Goal: Navigation & Orientation: Understand site structure

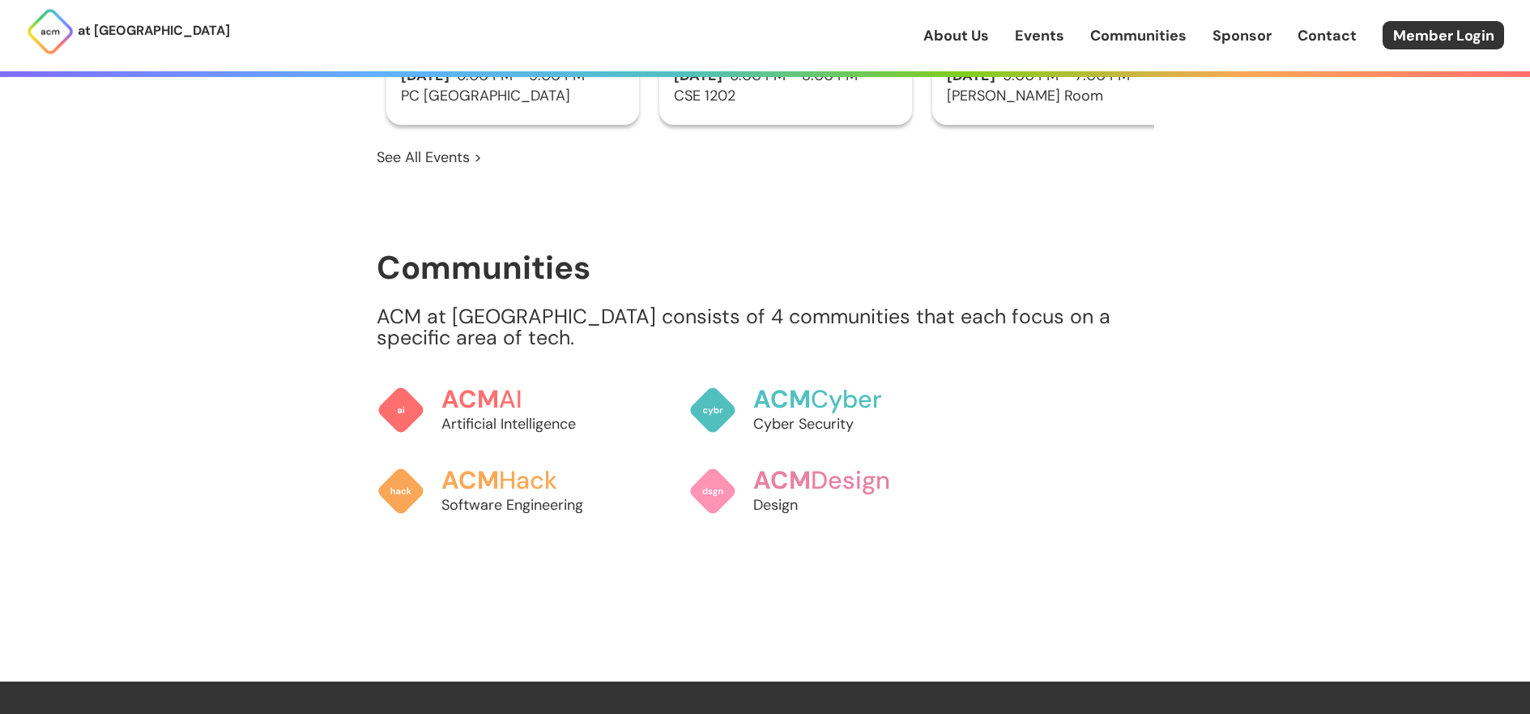
scroll to position [1296, 0]
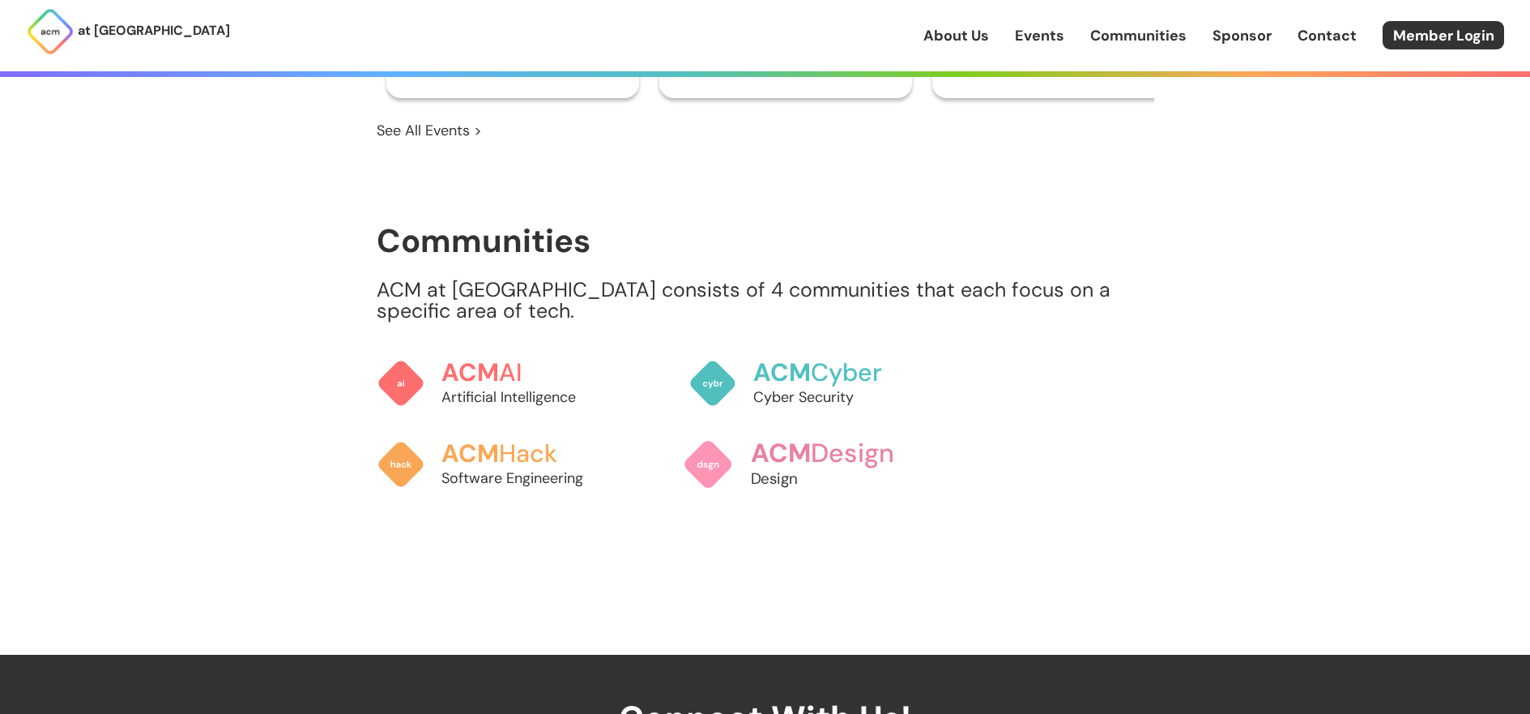
click at [787, 441] on span "ACM" at bounding box center [780, 452] width 61 height 33
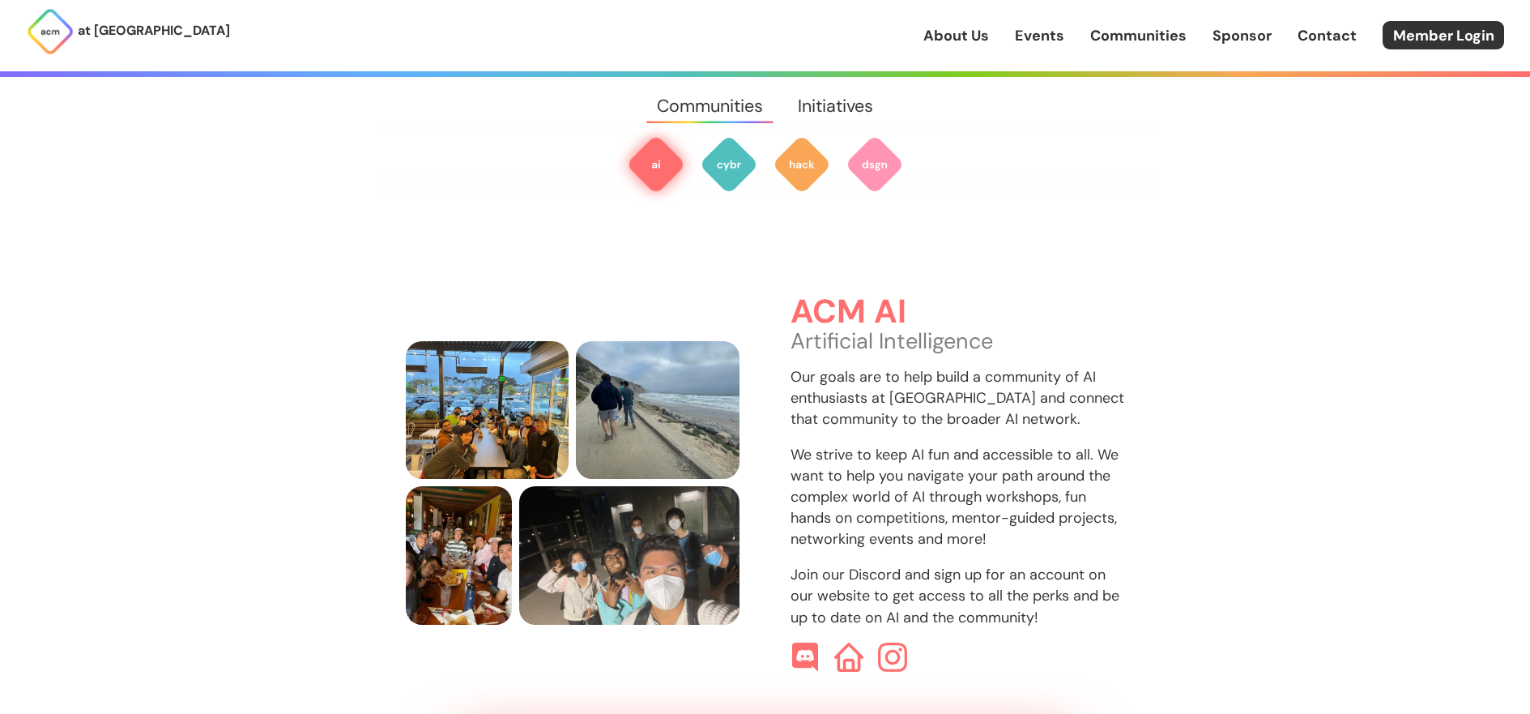
scroll to position [483, 0]
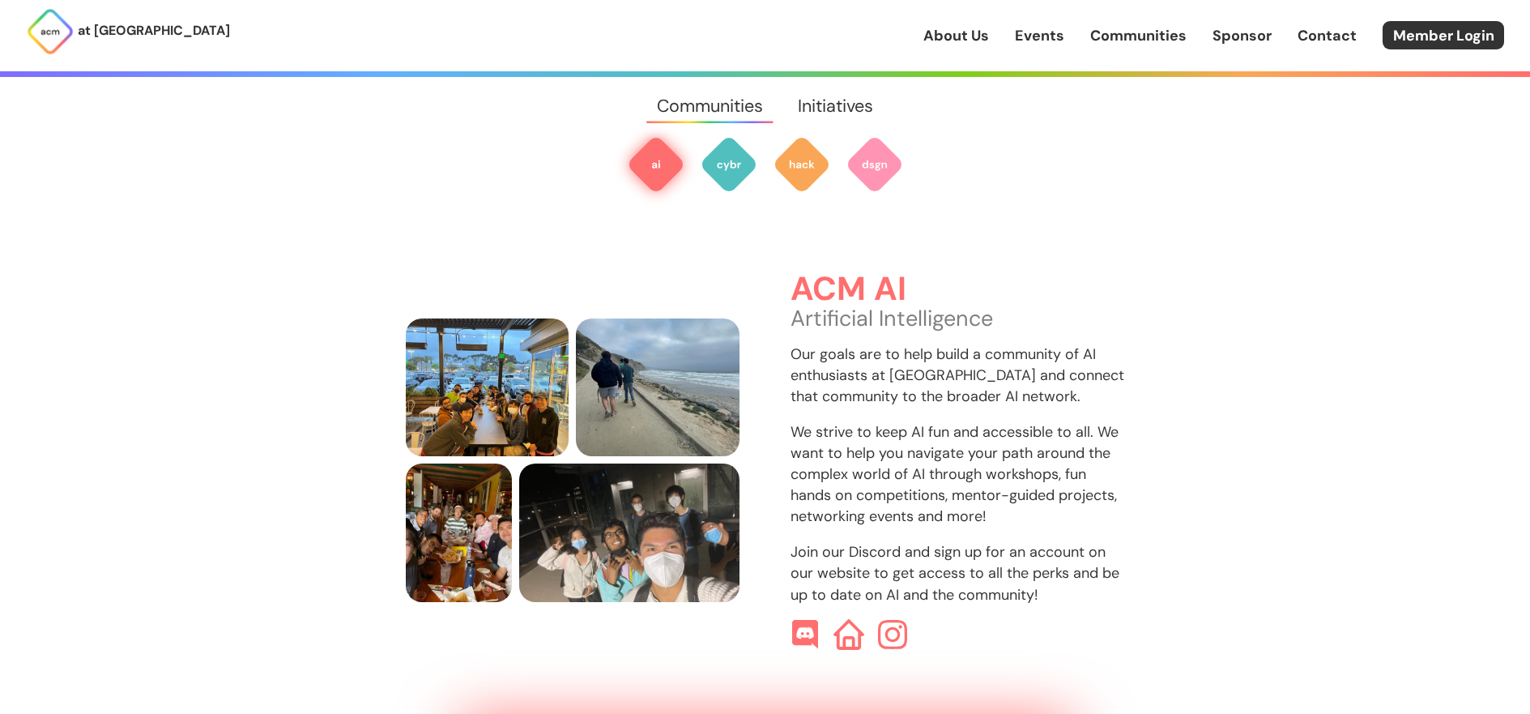
click at [854, 619] on img at bounding box center [849, 634] width 31 height 31
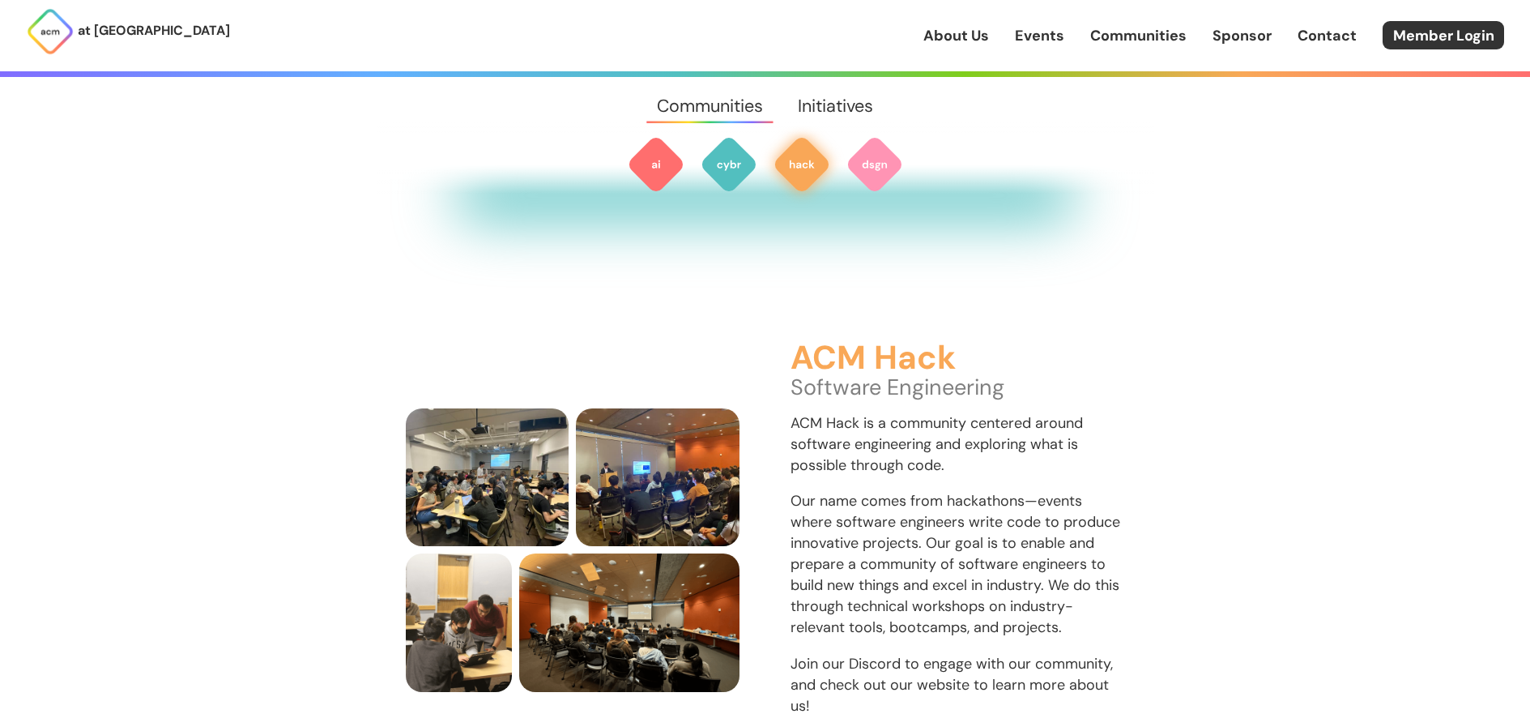
scroll to position [1664, 0]
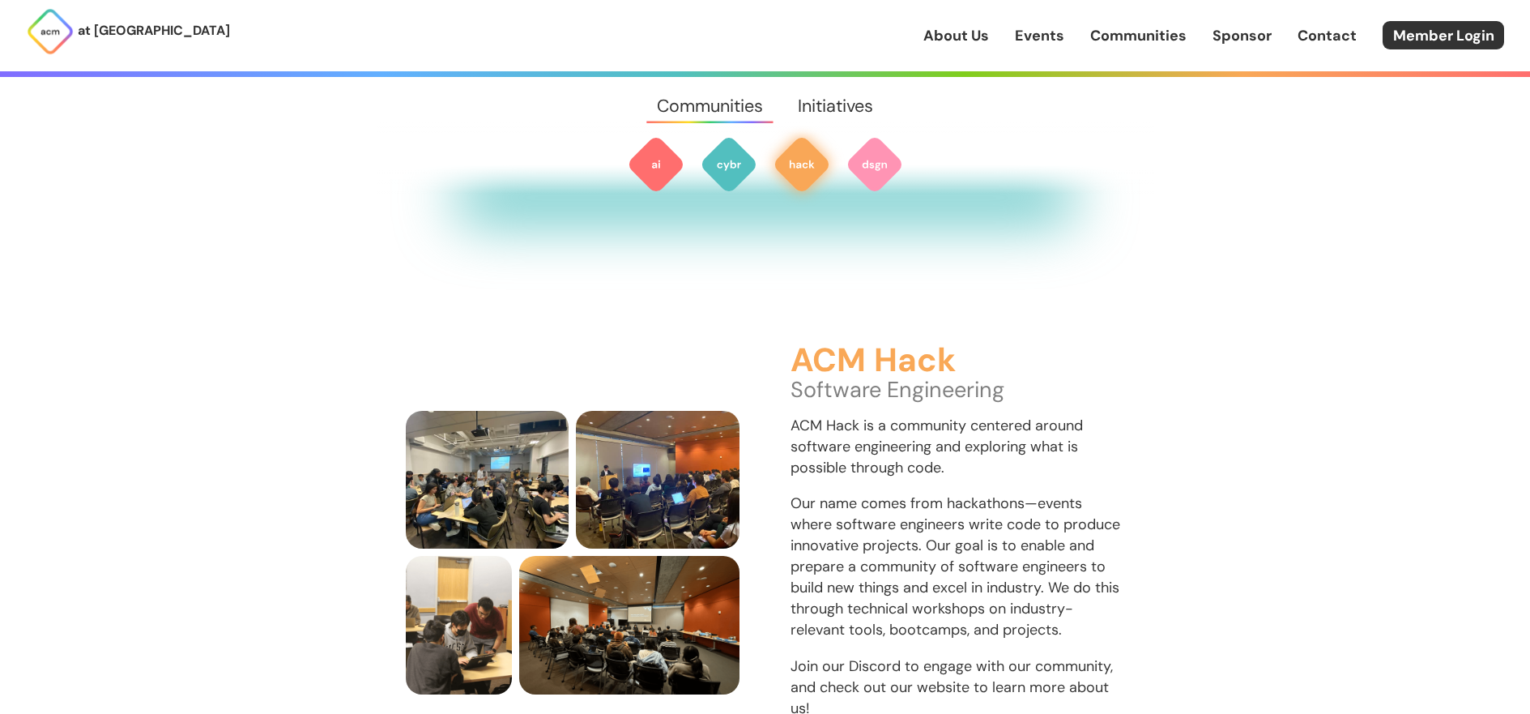
click at [839, 104] on link "Initiatives" at bounding box center [836, 106] width 110 height 58
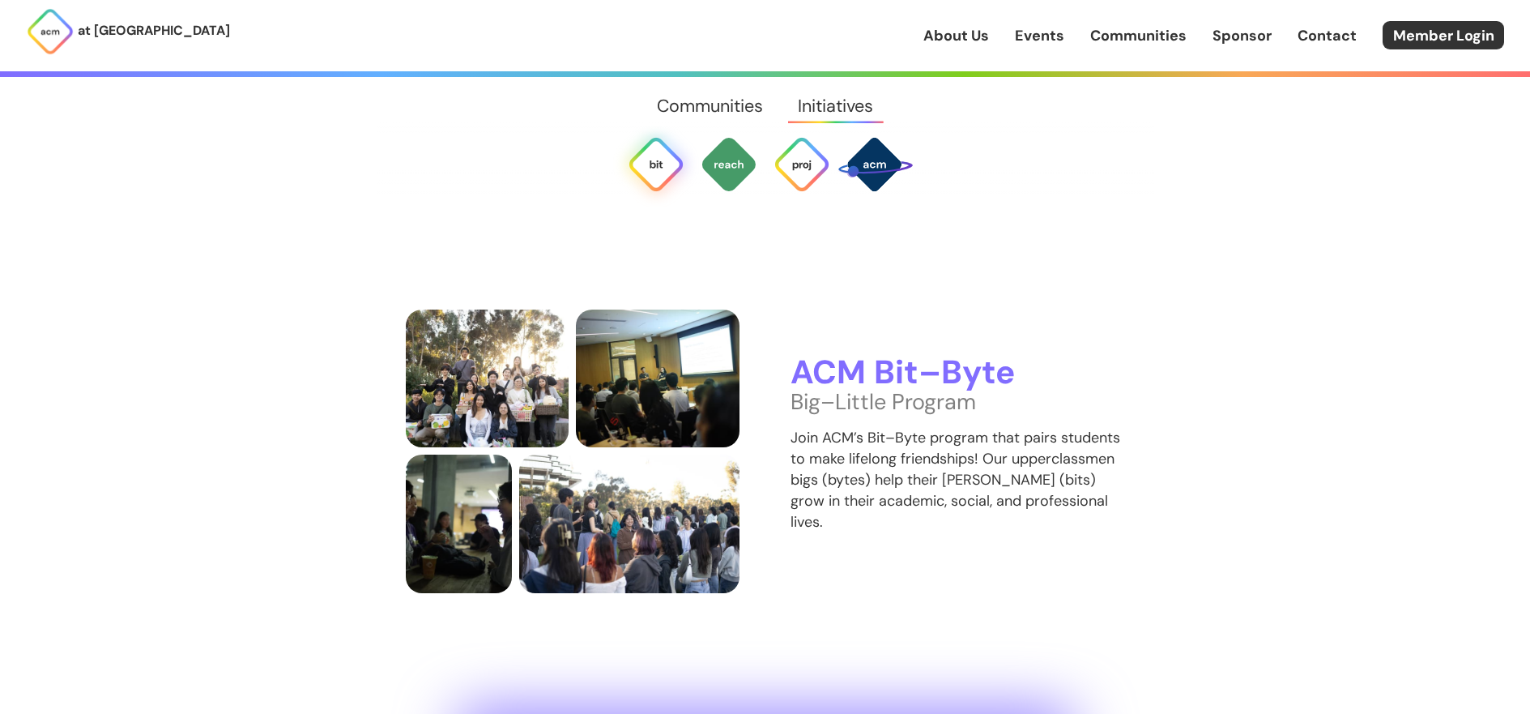
scroll to position [3292, 0]
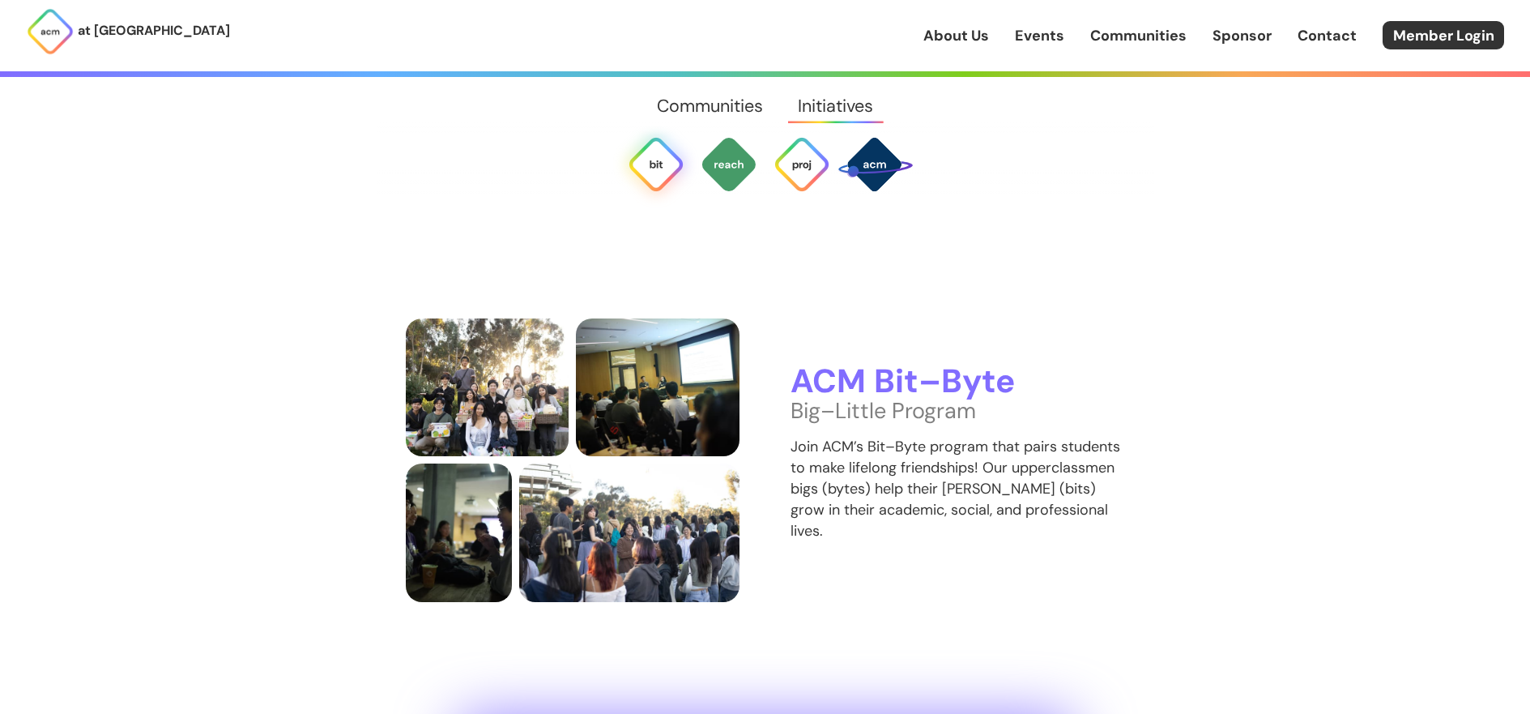
click at [901, 367] on h3 "ACM Bit–Byte" at bounding box center [958, 382] width 335 height 36
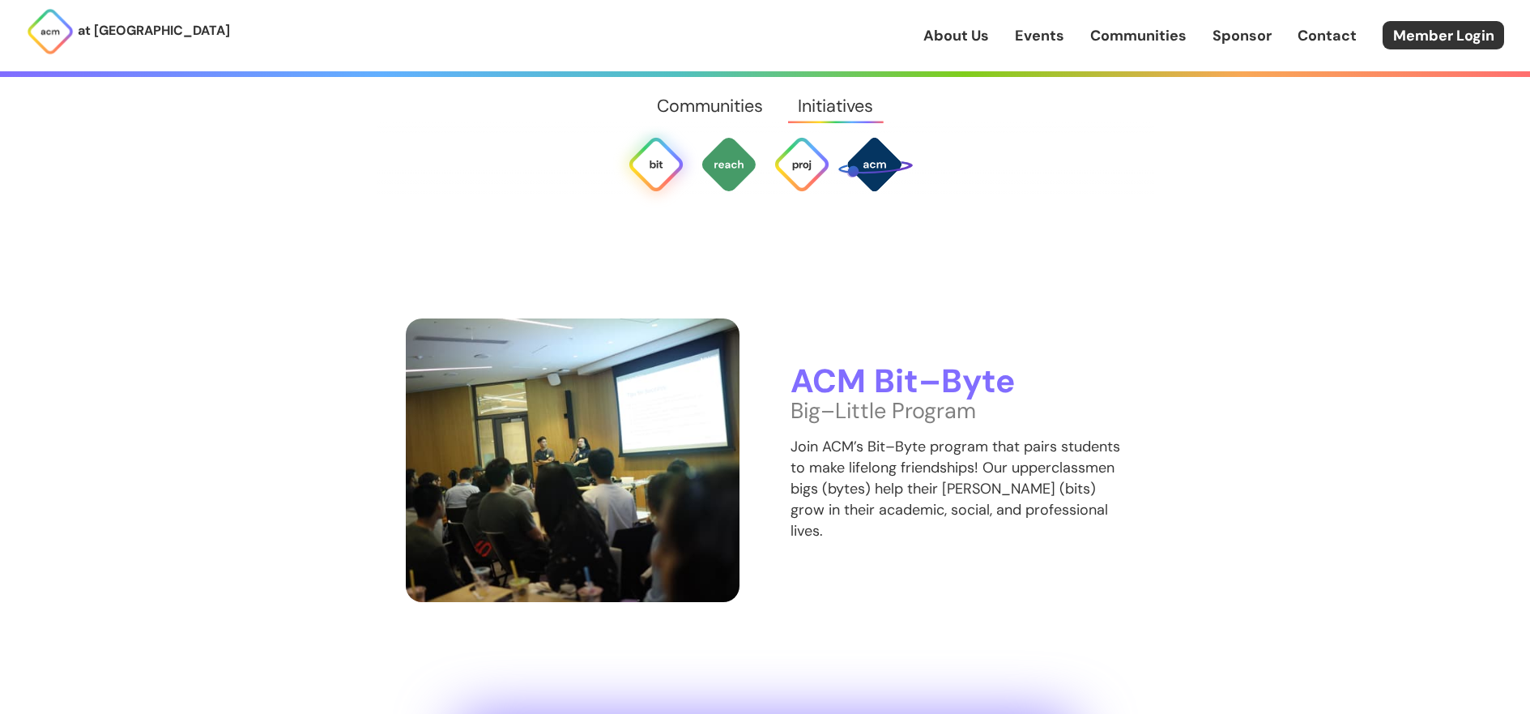
click at [596, 326] on img at bounding box center [573, 460] width 335 height 284
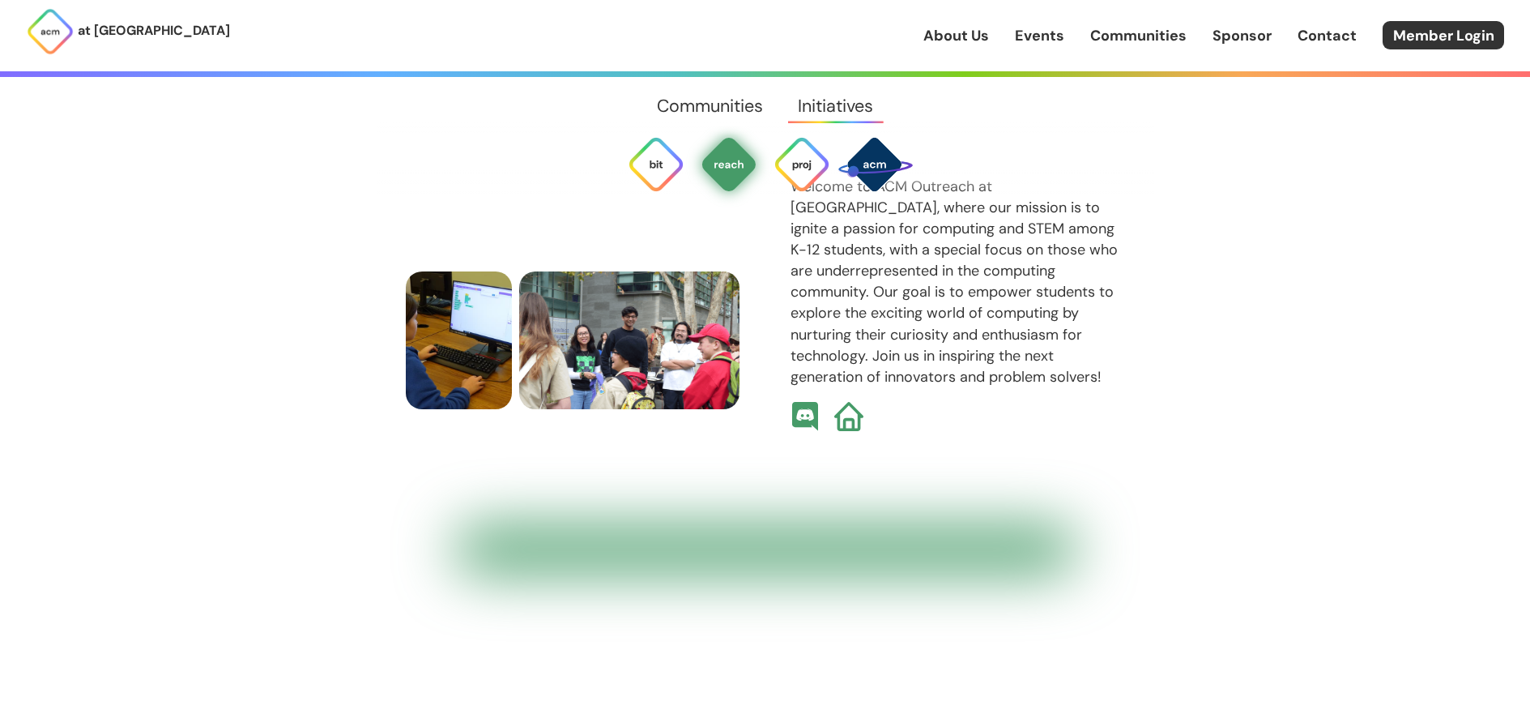
scroll to position [4183, 0]
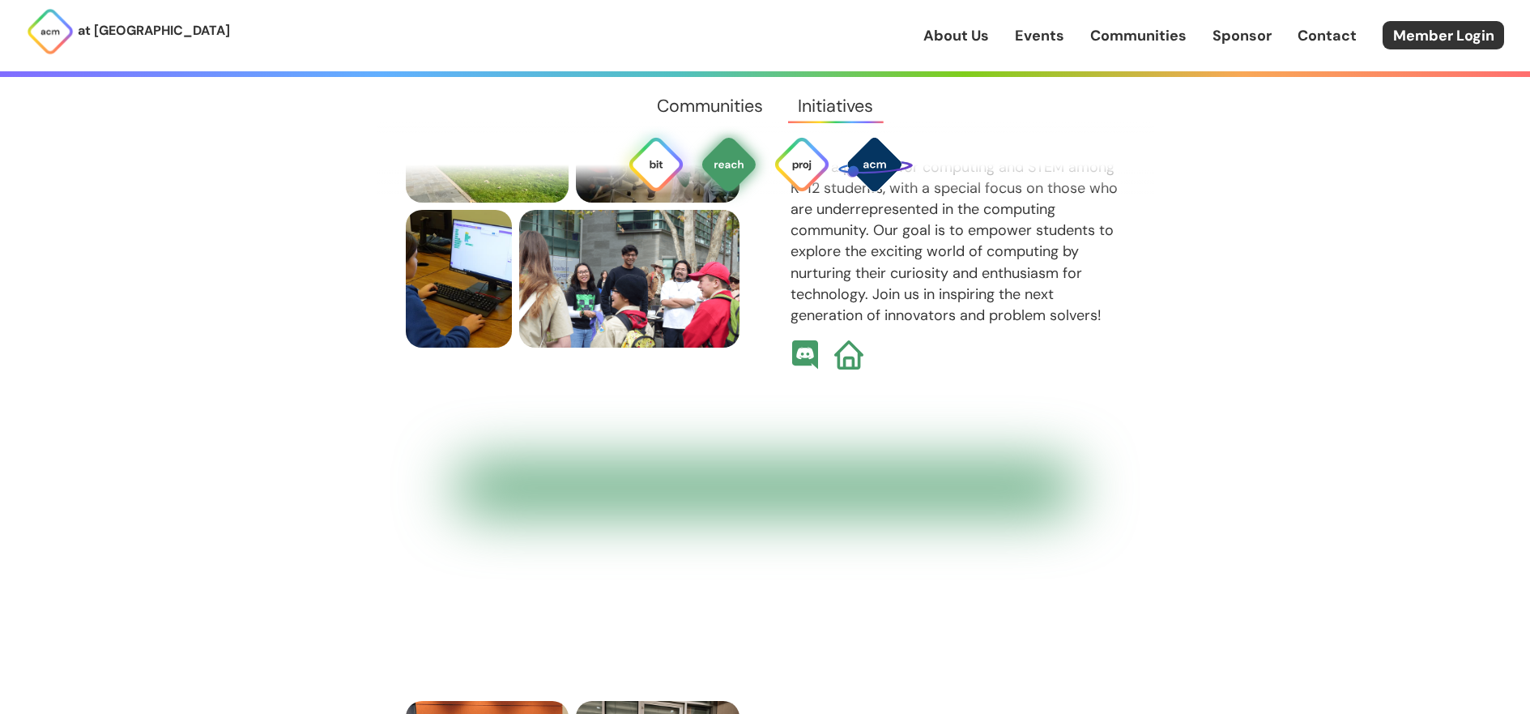
click at [654, 164] on img at bounding box center [656, 164] width 58 height 58
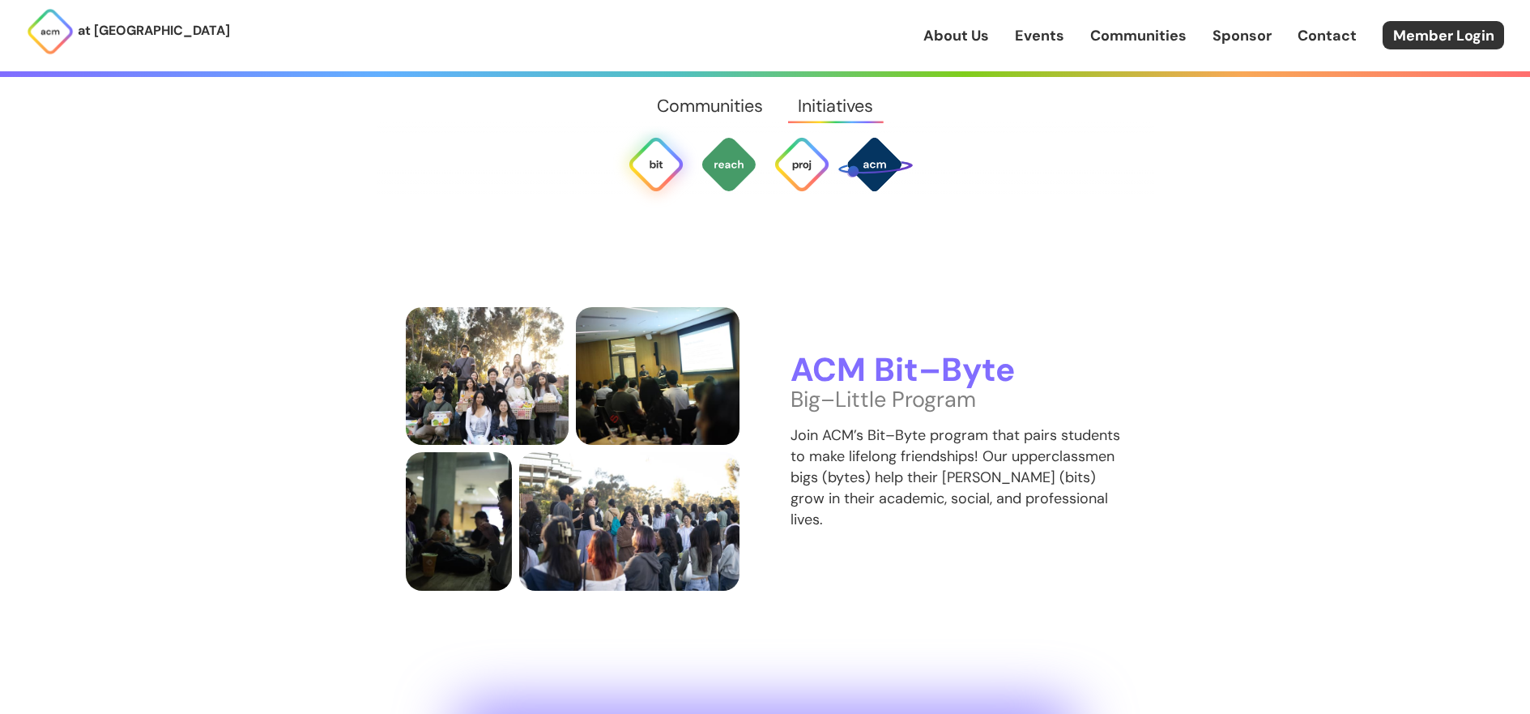
scroll to position [3292, 0]
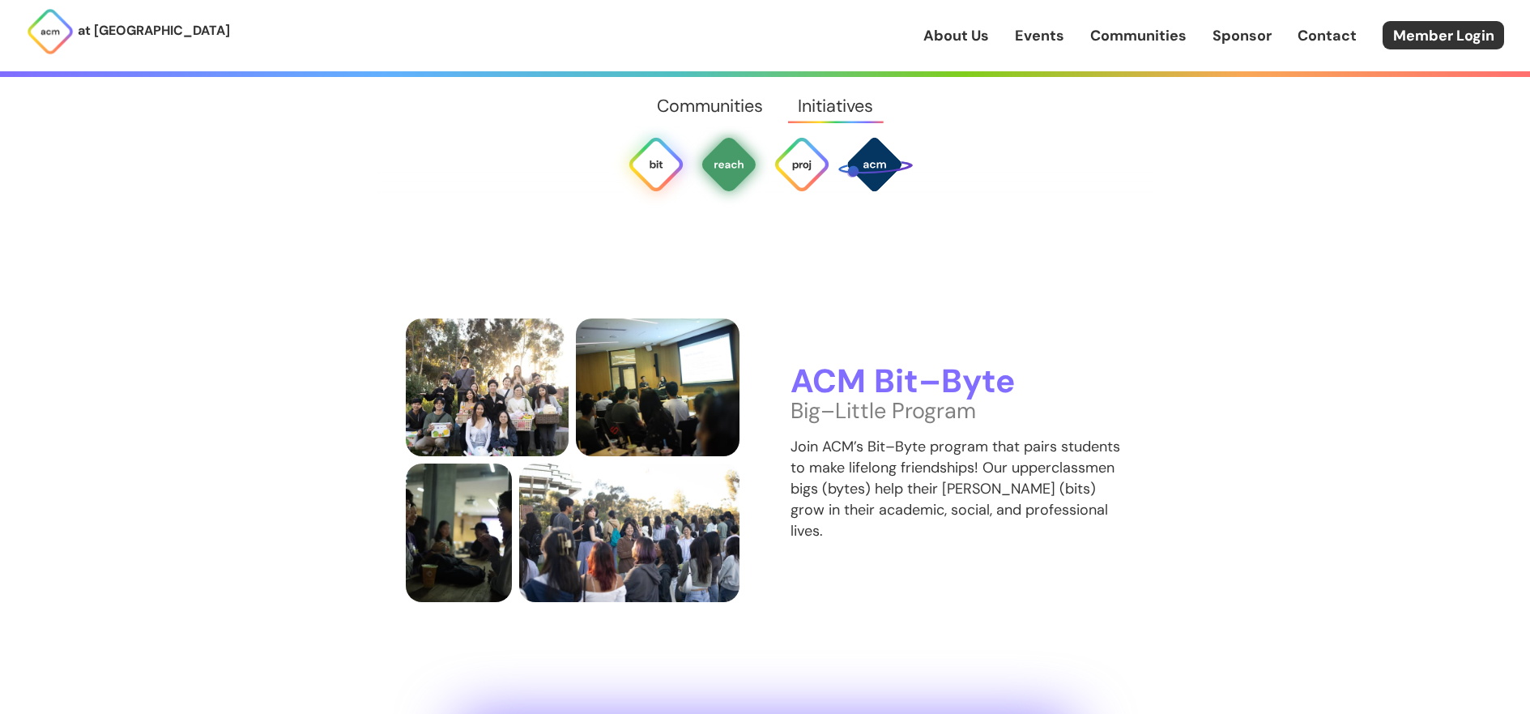
click at [731, 164] on img at bounding box center [729, 164] width 58 height 58
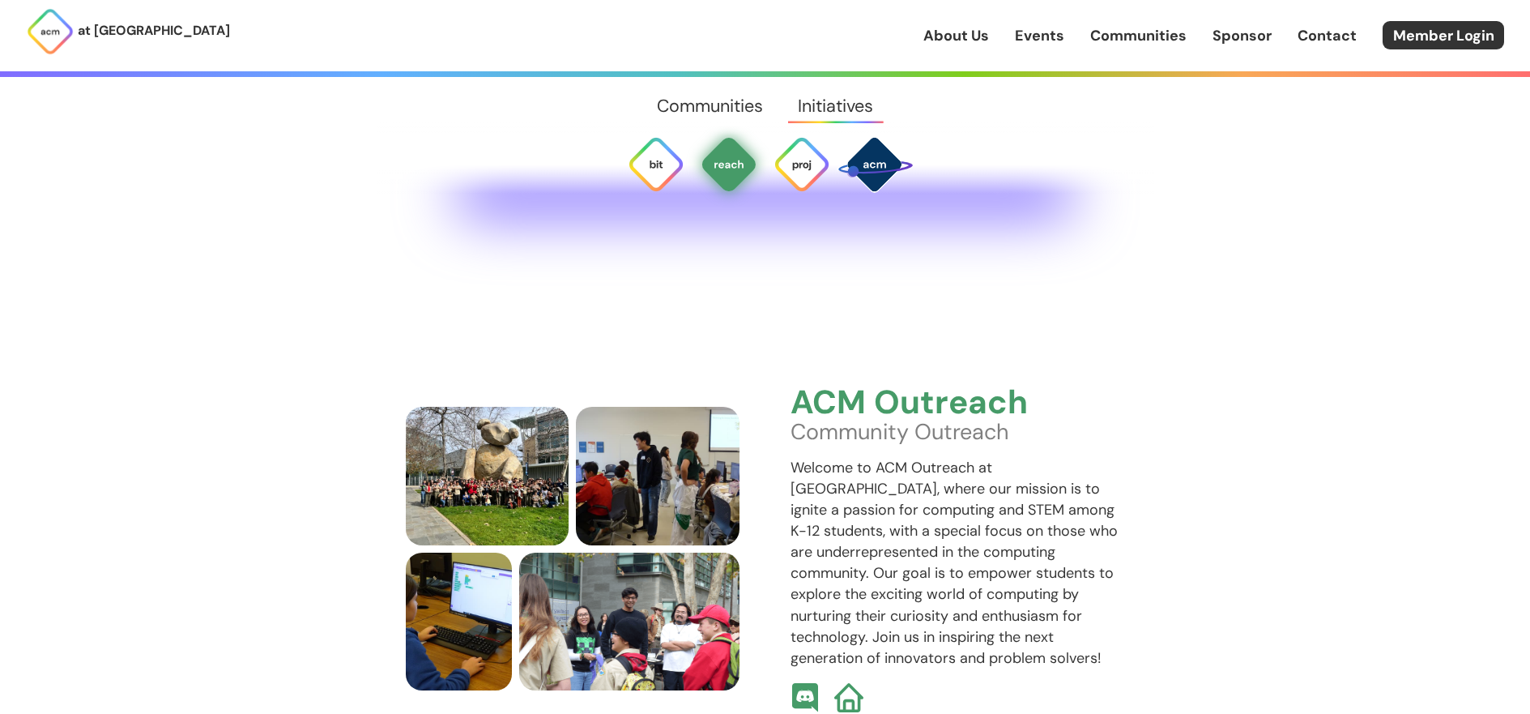
scroll to position [3929, 0]
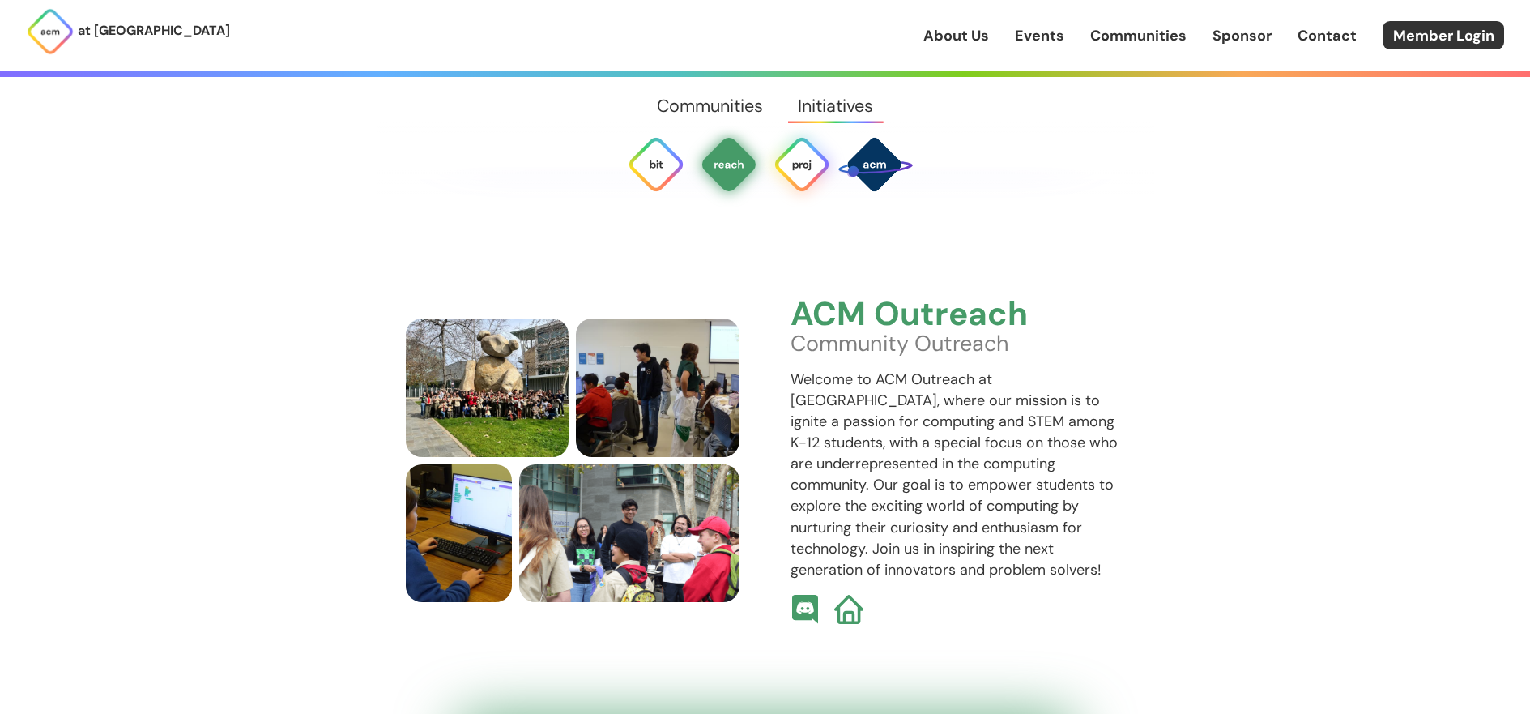
click at [802, 160] on img at bounding box center [802, 164] width 58 height 58
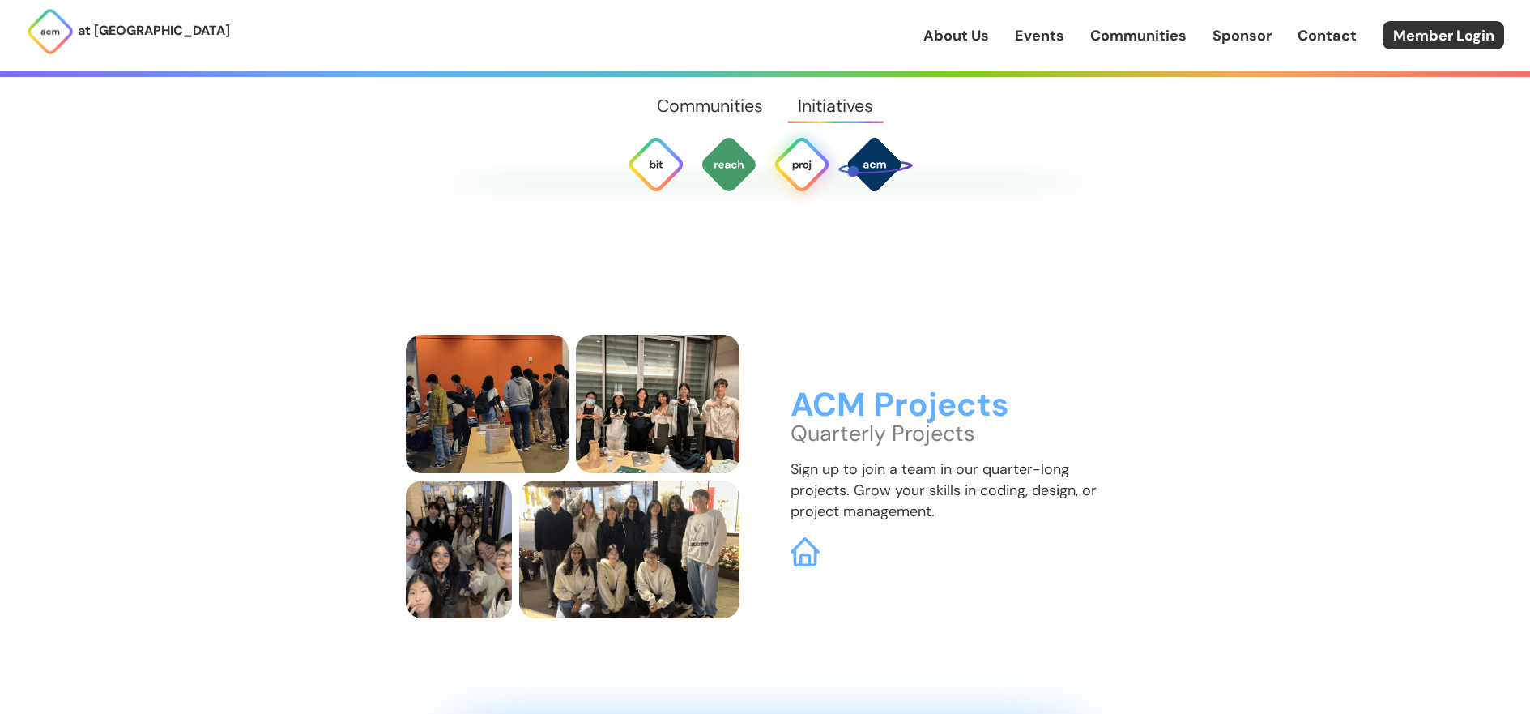
scroll to position [4565, 0]
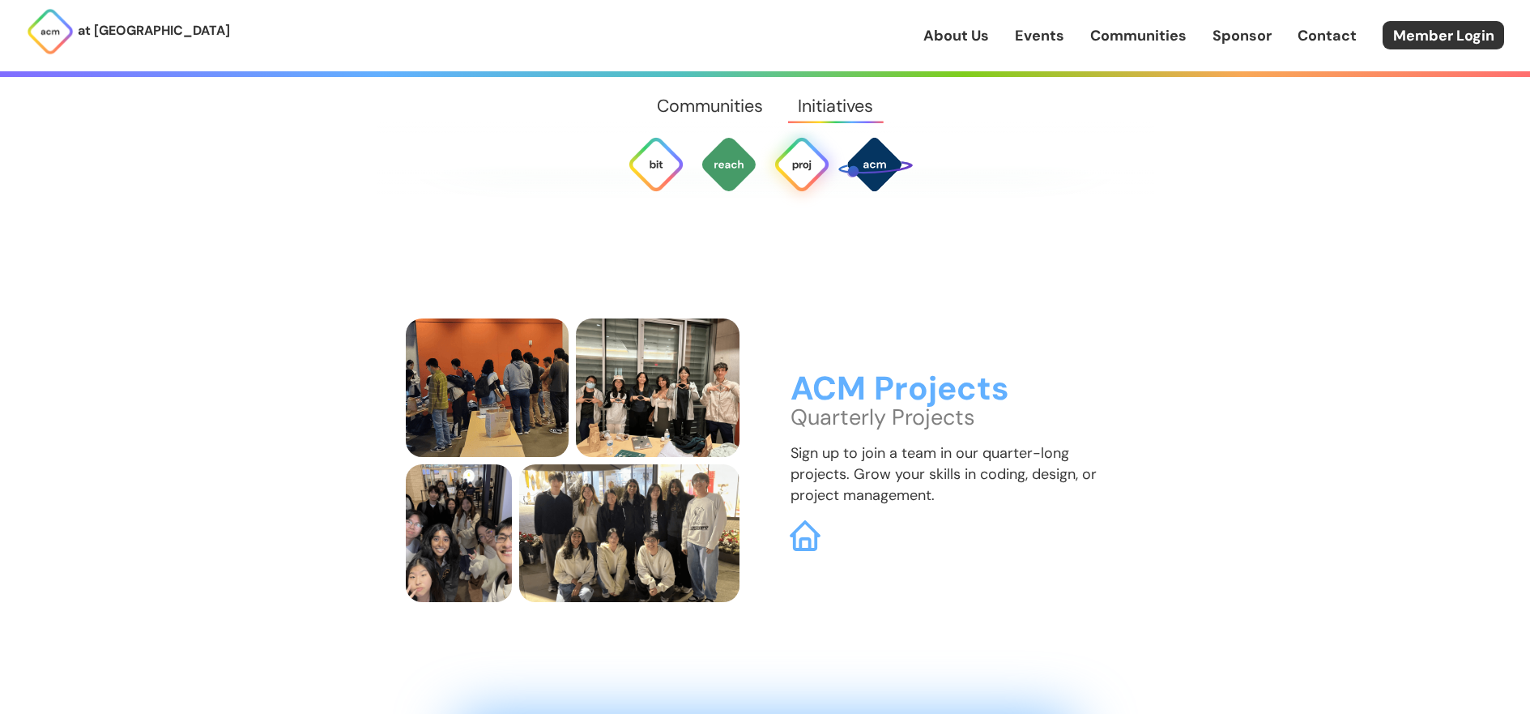
click at [806, 520] on img at bounding box center [805, 535] width 31 height 31
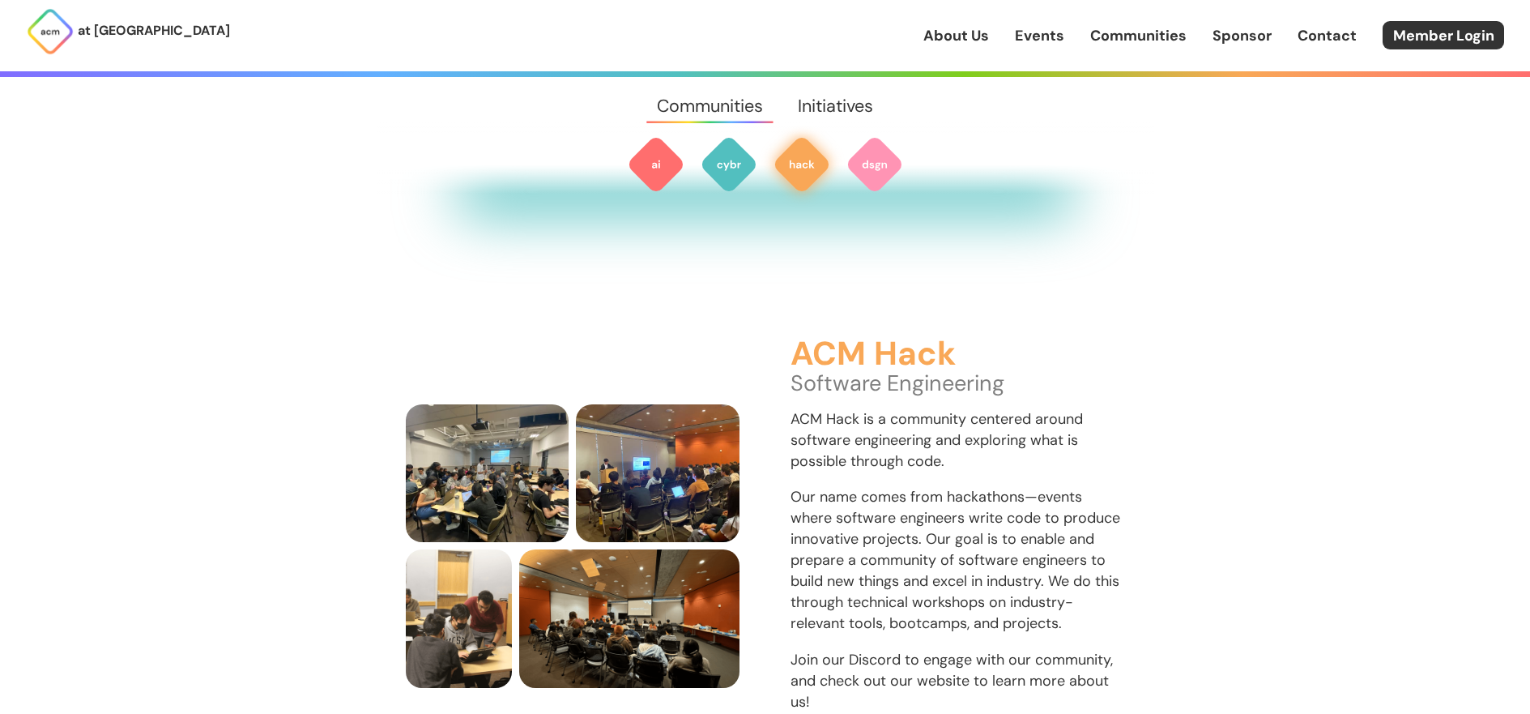
scroll to position [1756, 0]
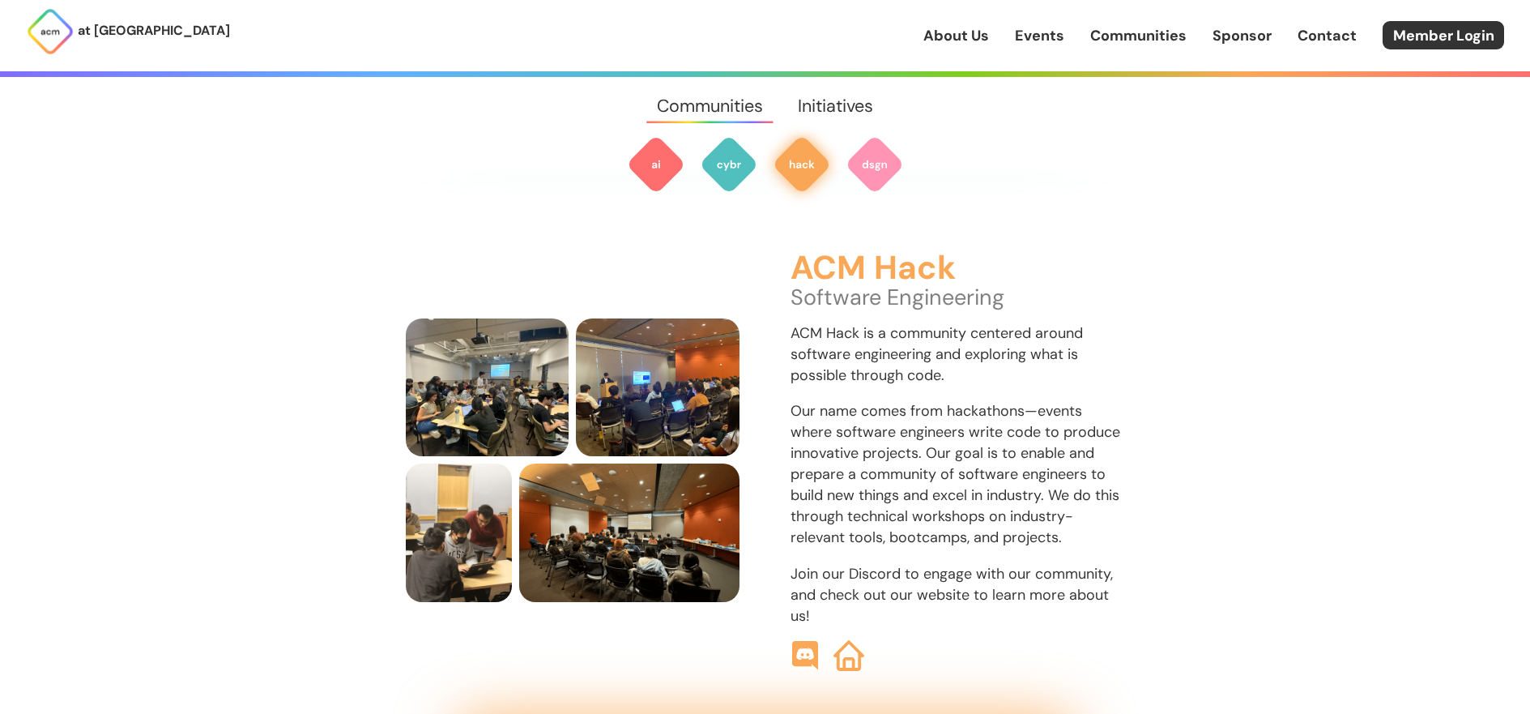
click at [856, 640] on img at bounding box center [849, 655] width 31 height 31
click at [648, 161] on img at bounding box center [656, 164] width 58 height 58
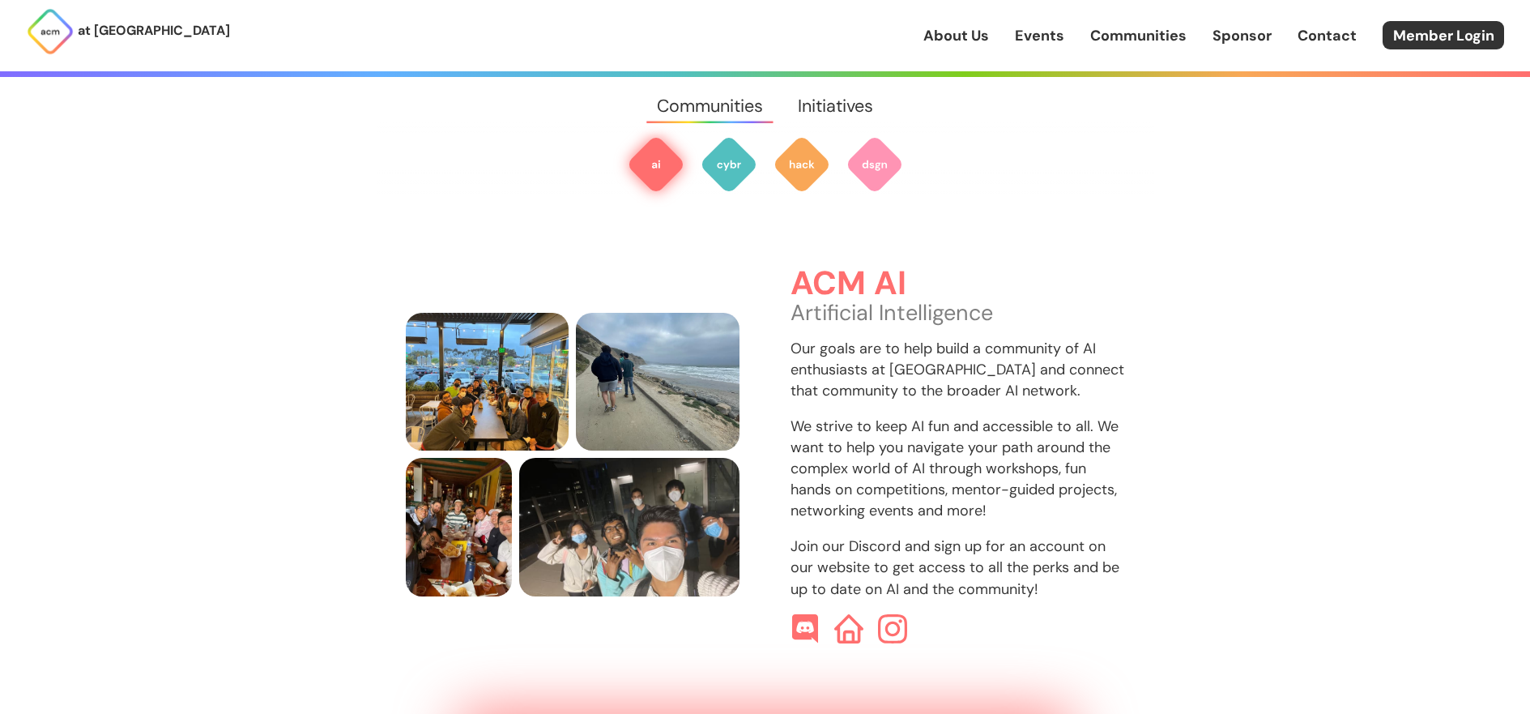
scroll to position [483, 0]
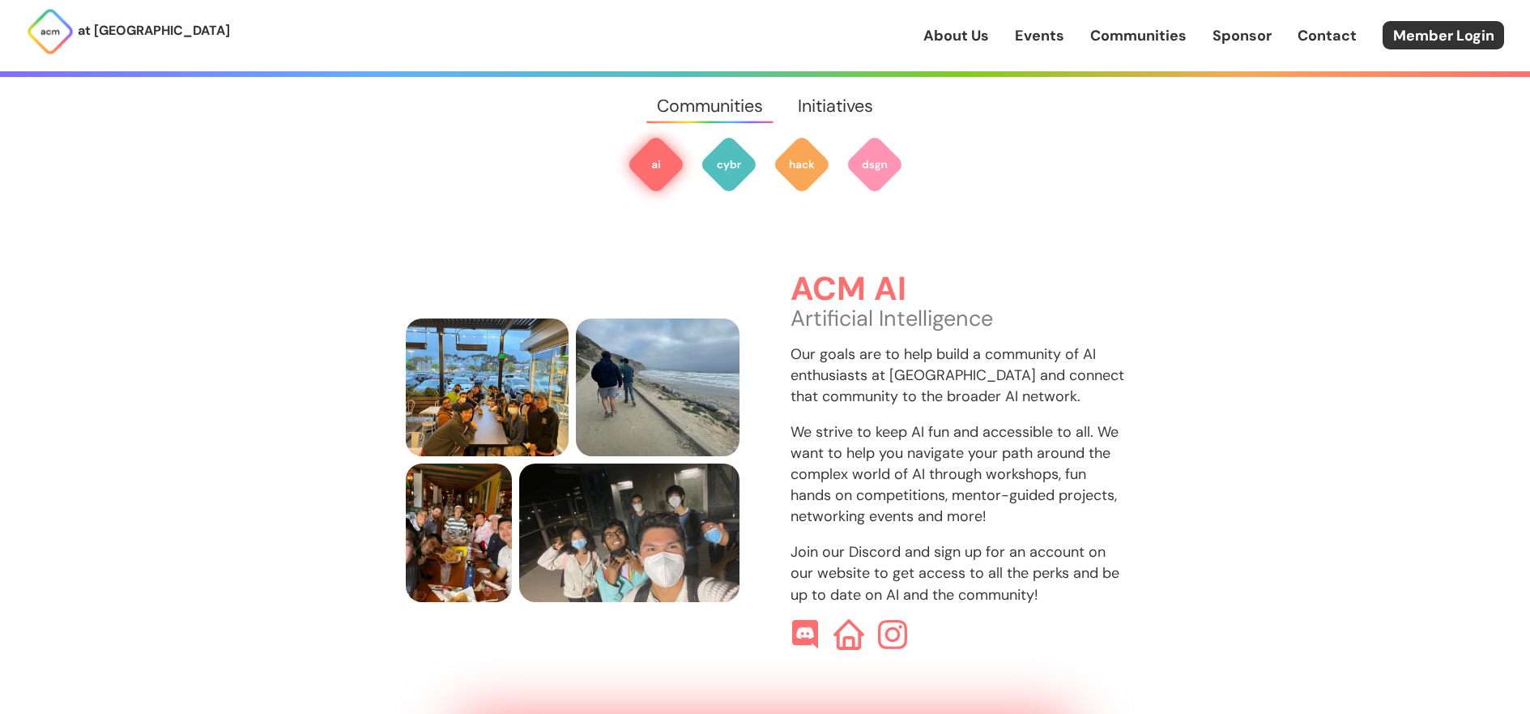
click at [851, 619] on img at bounding box center [849, 634] width 31 height 31
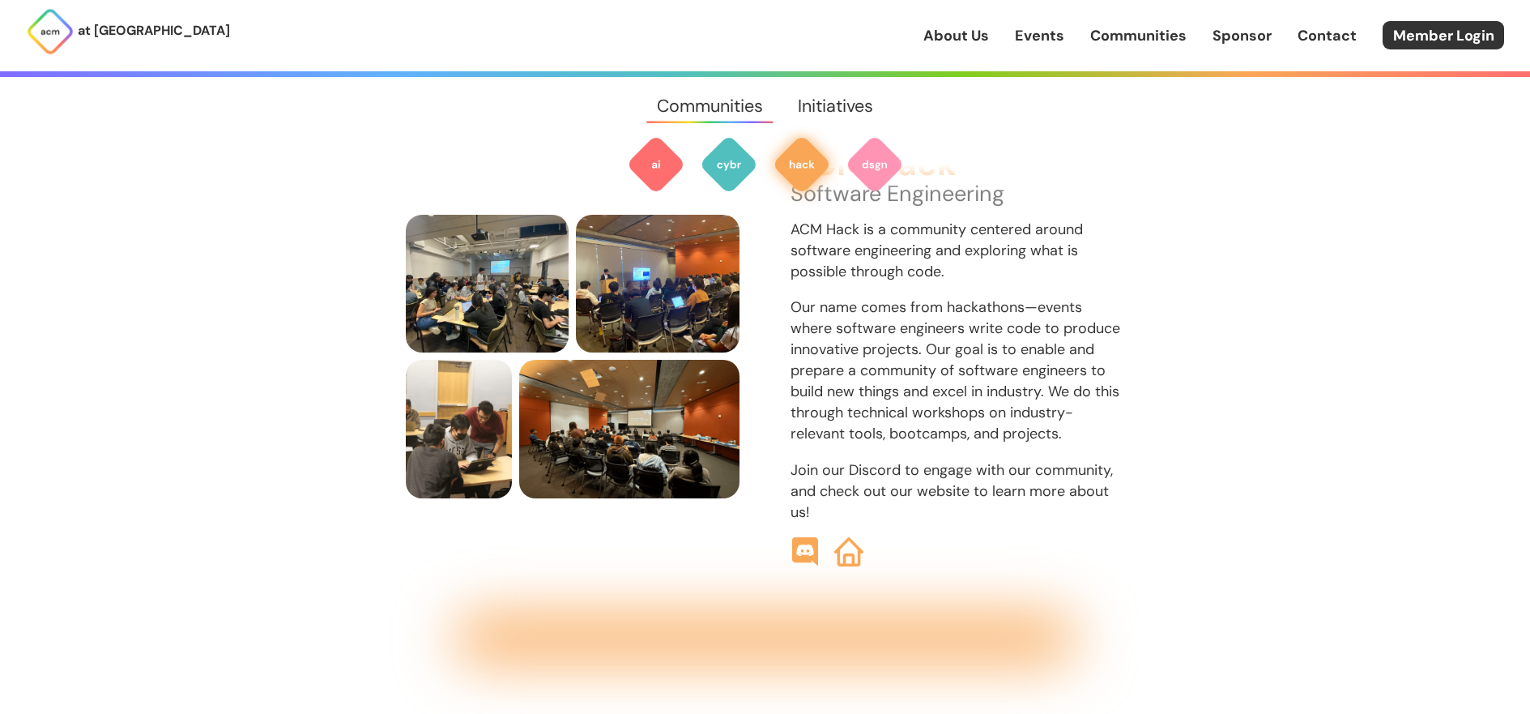
scroll to position [1756, 0]
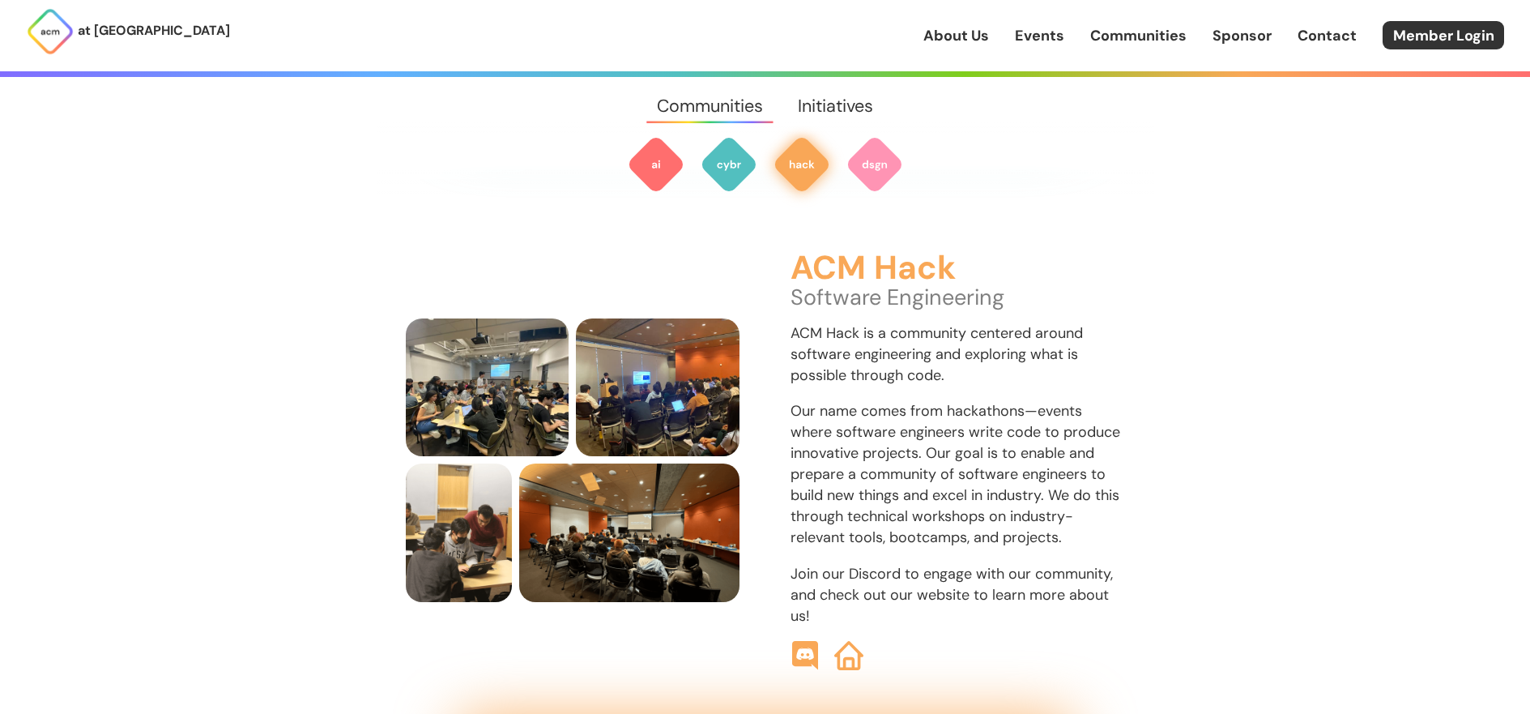
click at [858, 527] on div "ACM Hack Software Engineering ACM Hack is a community centered around software …" at bounding box center [958, 460] width 335 height 420
click at [842, 640] on img at bounding box center [849, 655] width 31 height 31
